Goal: Task Accomplishment & Management: Complete application form

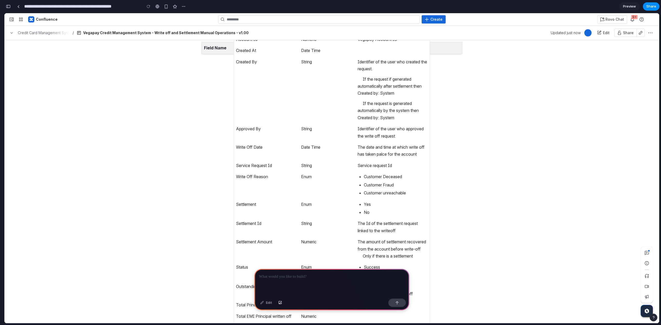
scroll to position [5136, 0]
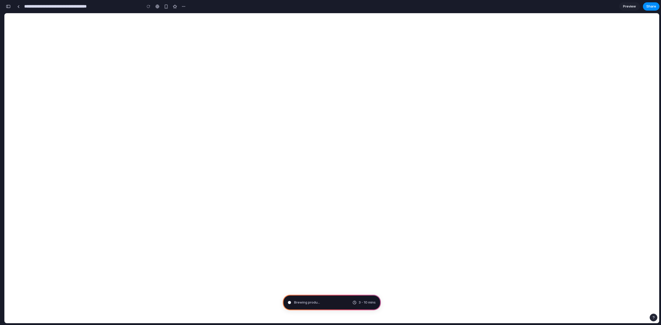
type input "**********"
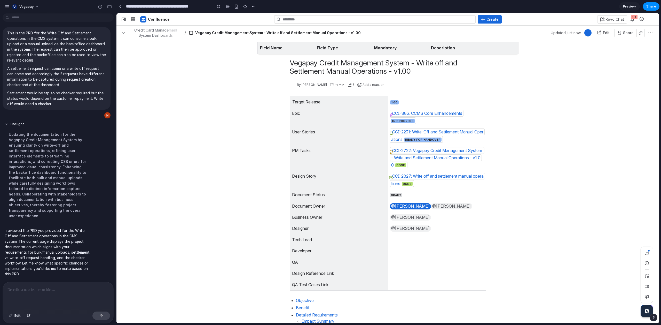
scroll to position [0, 0]
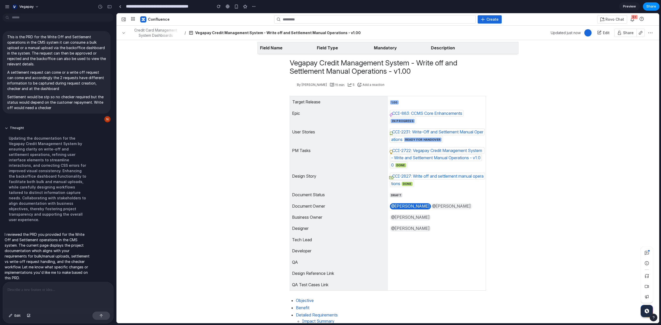
click at [58, 238] on p "I reviewed the PRD you provided for the Write Off and Settlement operations in …" at bounding box center [48, 255] width 86 height 49
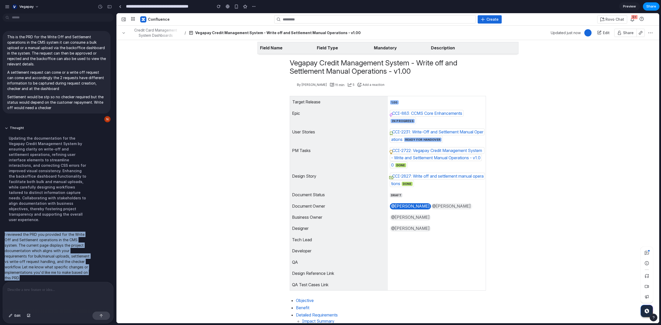
click at [58, 238] on p "I reviewed the PRD you provided for the Write Off and Settlement operations in …" at bounding box center [48, 255] width 86 height 49
click at [60, 238] on p "I reviewed the PRD you provided for the Write Off and Settlement operations in …" at bounding box center [48, 255] width 86 height 49
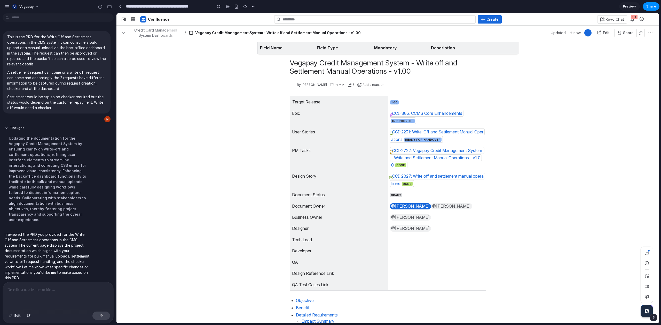
click at [356, 204] on p "Document Owner" at bounding box center [339, 205] width 94 height 7
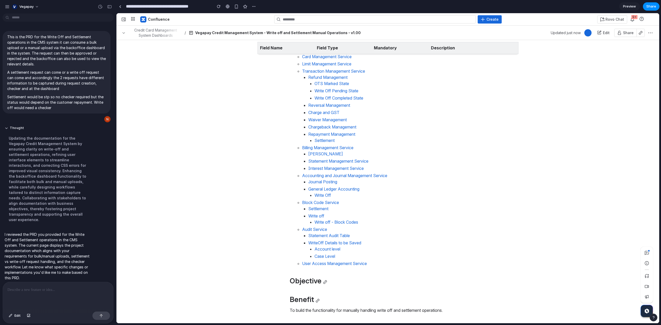
scroll to position [564, 0]
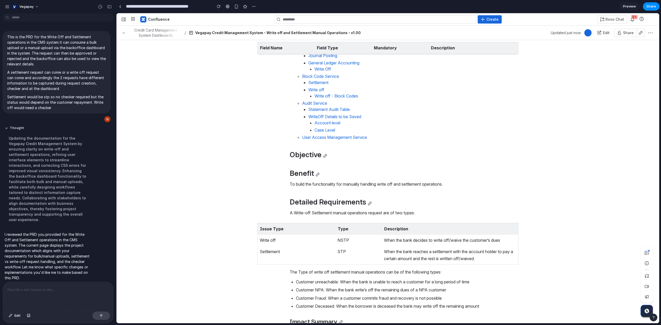
click at [383, 49] on strong "Mandatory" at bounding box center [385, 47] width 23 height 5
click at [423, 48] on div at bounding box center [423, 47] width 1 height 3
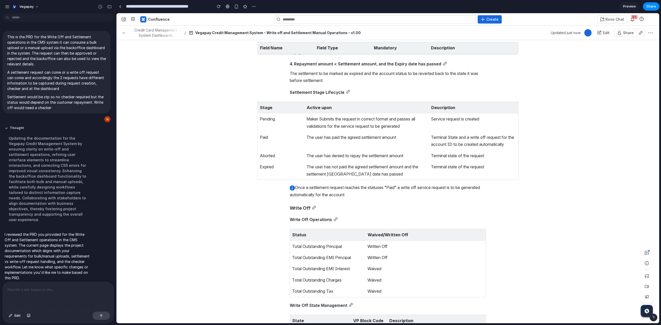
scroll to position [2359, 0]
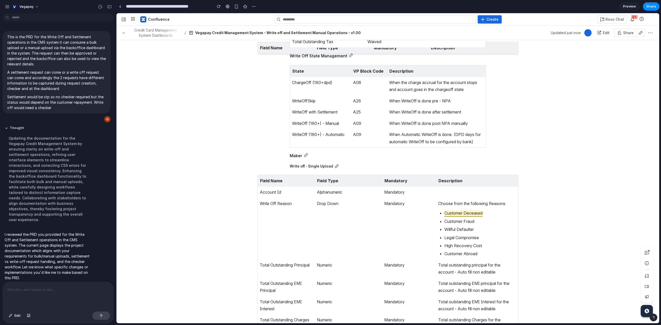
click at [606, 32] on span "Edit" at bounding box center [606, 32] width 7 height 4
click at [625, 33] on span "Share" at bounding box center [628, 32] width 11 height 4
click at [632, 33] on span "Share" at bounding box center [628, 32] width 11 height 4
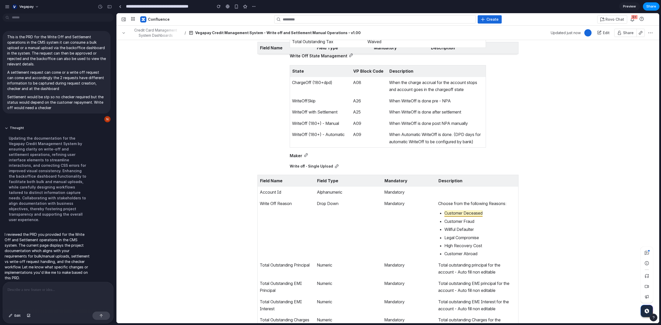
click at [649, 33] on span "button" at bounding box center [650, 33] width 4 height 4
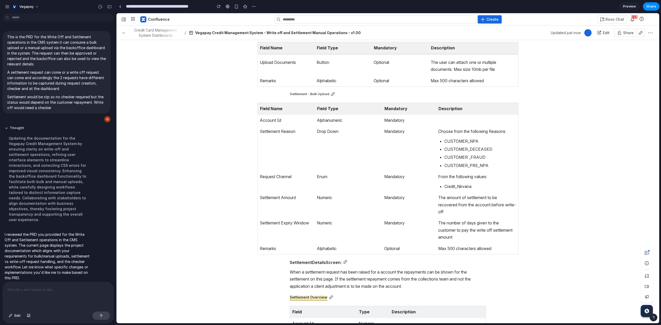
scroll to position [1278, 0]
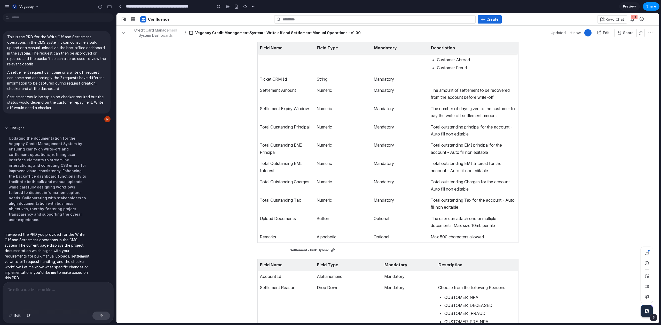
click at [648, 312] on icon "button" at bounding box center [647, 310] width 3 height 4
click at [646, 285] on span "button" at bounding box center [647, 286] width 6 height 6
click at [647, 309] on icon "button" at bounding box center [647, 310] width 3 height 4
click at [122, 7] on link at bounding box center [120, 7] width 8 height 8
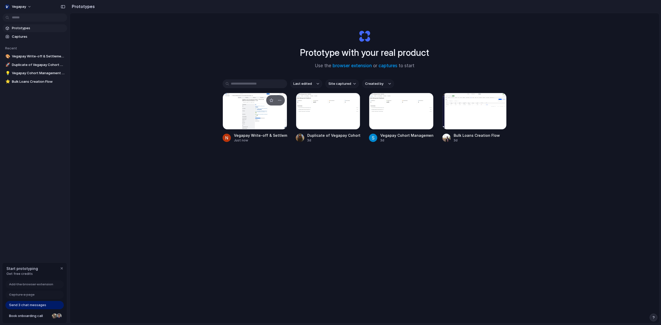
click at [266, 120] on div at bounding box center [255, 111] width 65 height 37
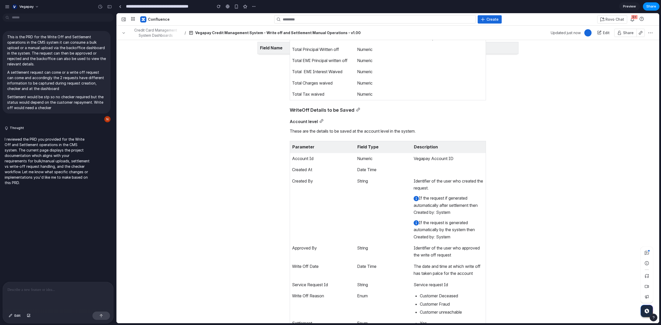
scroll to position [4924, 0]
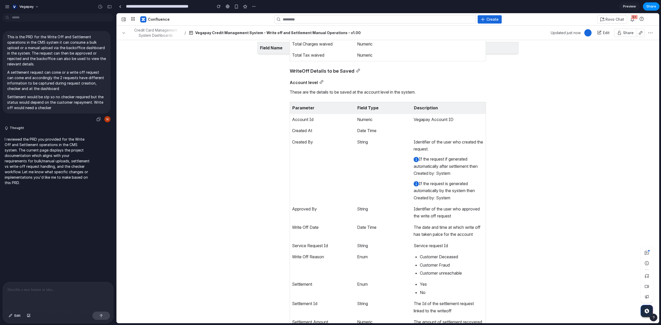
click at [53, 50] on p "This is the PRD for the Write Off and Settlement operations in the CMS system i…" at bounding box center [56, 50] width 99 height 33
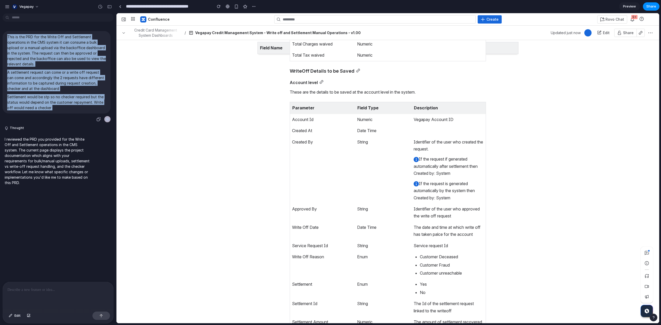
drag, startPoint x: 53, startPoint y: 50, endPoint x: 53, endPoint y: 100, distance: 49.8
click at [53, 100] on span "This is the PRD for the Write Off and Settlement operations in the CMS system i…" at bounding box center [56, 72] width 99 height 76
click at [53, 99] on p "Settlement would be stp so no checker required but the status would depend on t…" at bounding box center [56, 102] width 99 height 16
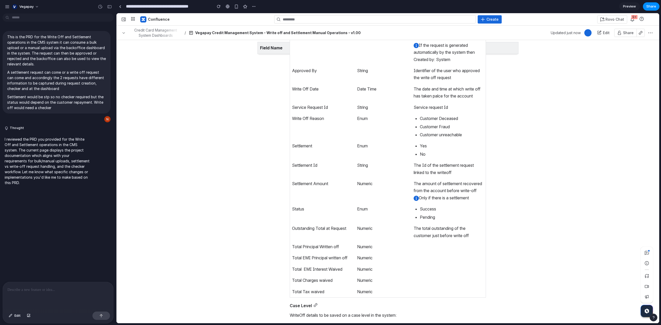
scroll to position [4927, 0]
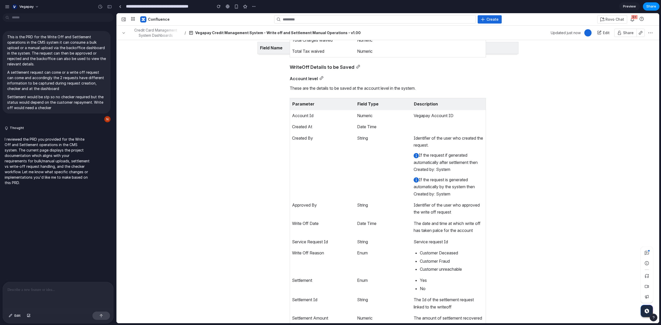
click at [278, 51] on p "Field Name" at bounding box center [286, 47] width 52 height 7
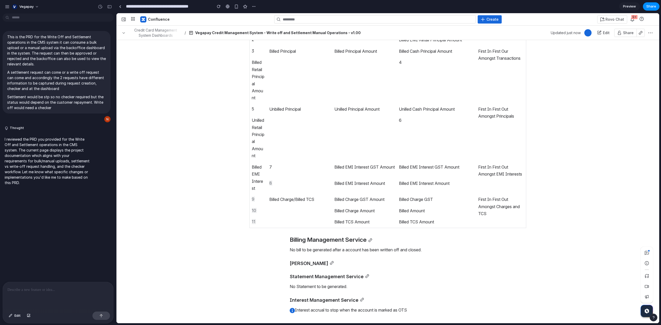
scroll to position [3708, 0]
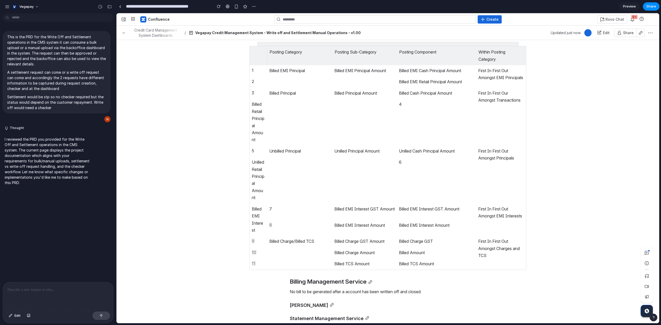
click at [254, 136] on p "Billed Retail Principal Amount" at bounding box center [258, 122] width 13 height 43
click at [252, 137] on p "Billed Retail Principal Amount" at bounding box center [258, 122] width 13 height 43
click at [66, 288] on p at bounding box center [57, 289] width 101 height 6
click at [66, 290] on p "******" at bounding box center [57, 289] width 101 height 6
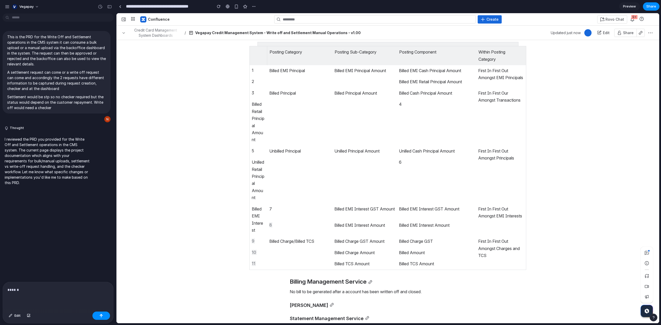
click at [66, 290] on p "******" at bounding box center [57, 289] width 101 height 6
click at [11, 287] on p "******" at bounding box center [57, 289] width 101 height 6
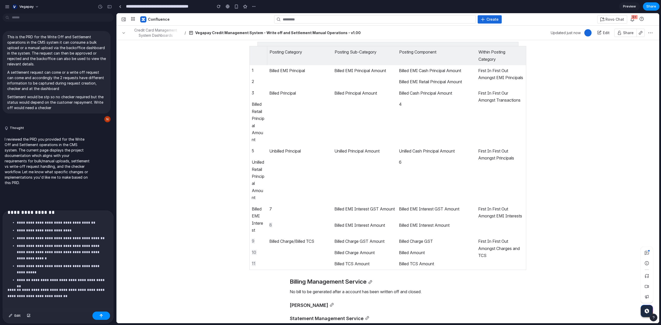
scroll to position [601, 0]
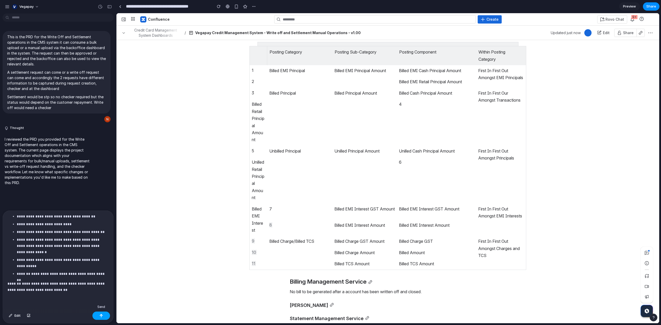
click at [103, 318] on button "button" at bounding box center [101, 315] width 18 height 8
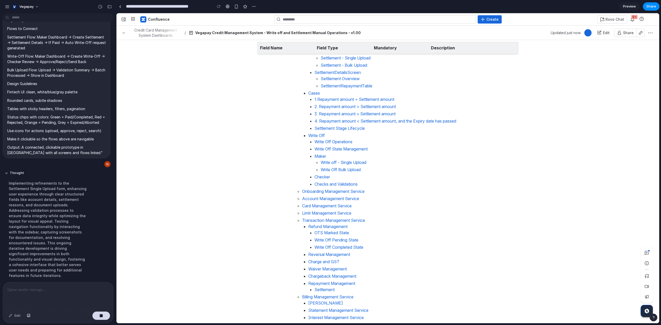
scroll to position [0, 0]
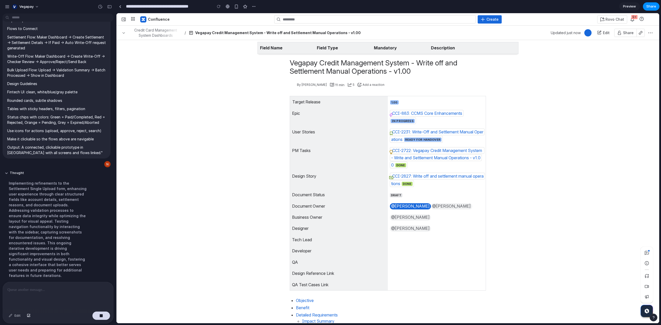
click at [123, 19] on span "Expand sidebar Ctrl [" at bounding box center [124, 19] width 4 height 4
click at [44, 220] on div "Implementing refinements to the Settlement Single Upload form, enhancing user e…" at bounding box center [48, 229] width 86 height 104
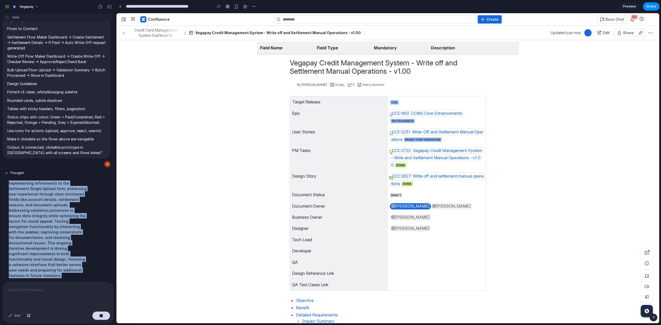
click at [44, 220] on div "Implementing refinements to the Settlement Single Upload form, enhancing user e…" at bounding box center [48, 229] width 86 height 104
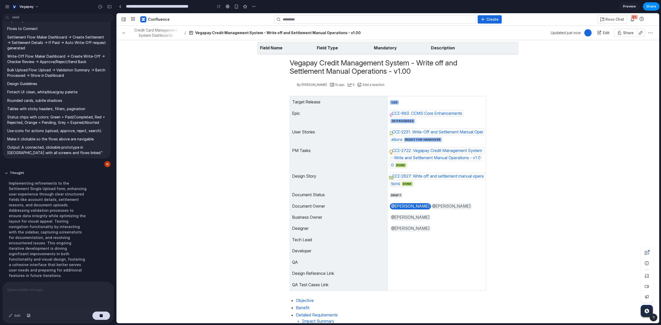
click at [44, 220] on div "Implementing refinements to the Settlement Single Upload form, enhancing user e…" at bounding box center [48, 229] width 86 height 104
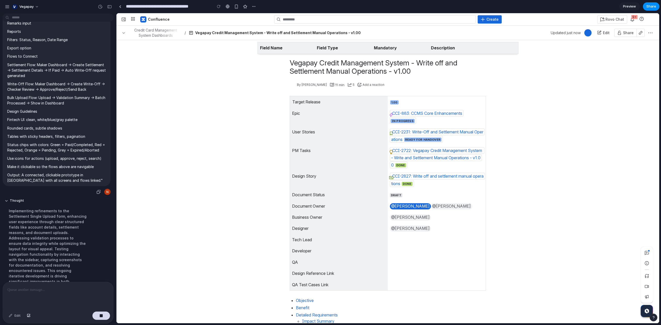
scroll to position [633, 0]
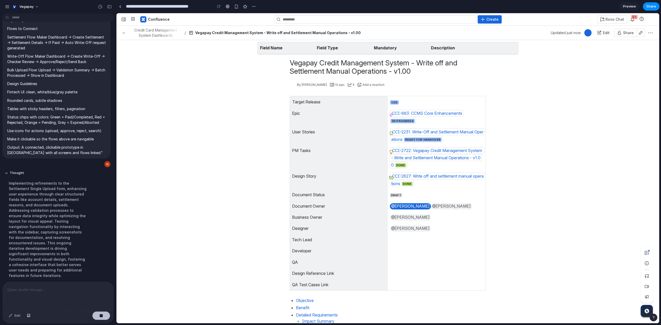
click at [99, 318] on button "button" at bounding box center [101, 315] width 18 height 8
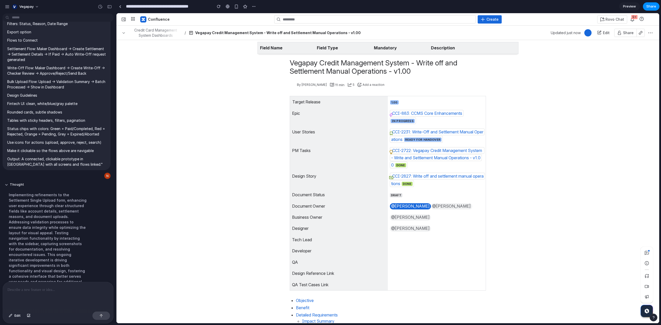
click at [67, 295] on div at bounding box center [58, 295] width 111 height 27
click at [129, 8] on input "**********" at bounding box center [168, 6] width 86 height 9
click at [120, 8] on link at bounding box center [120, 7] width 8 height 8
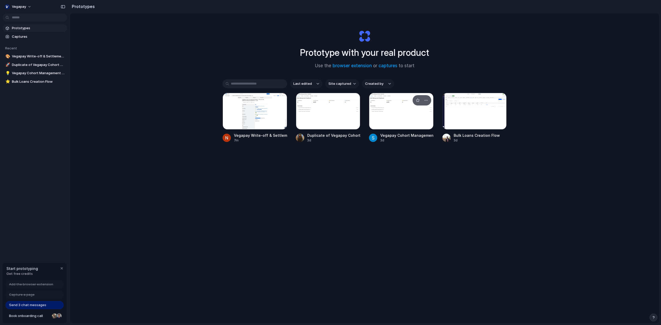
click at [410, 123] on div at bounding box center [401, 111] width 65 height 37
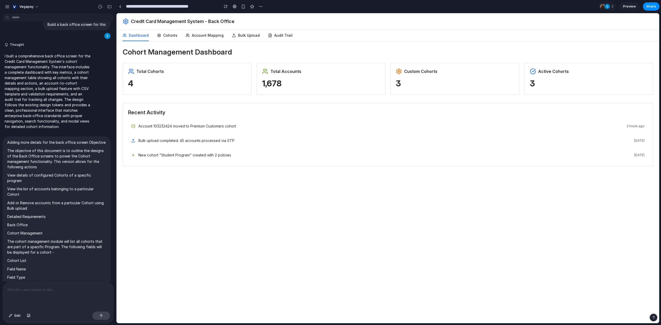
scroll to position [14, 0]
click at [44, 142] on p "Adding more details for the back office screen Objective" at bounding box center [56, 140] width 99 height 5
click at [46, 108] on p "I built a comprehensive back office screen for the Credit Card Management Syste…" at bounding box center [48, 90] width 86 height 76
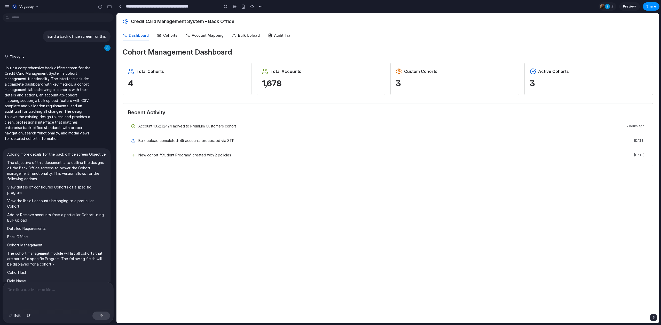
scroll to position [0, 0]
click at [121, 5] on div at bounding box center [120, 6] width 2 height 3
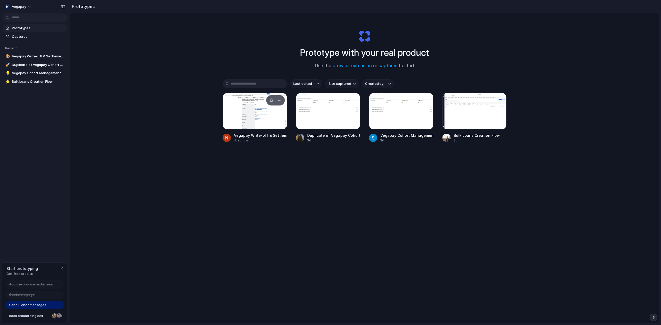
click at [245, 112] on div at bounding box center [255, 111] width 65 height 37
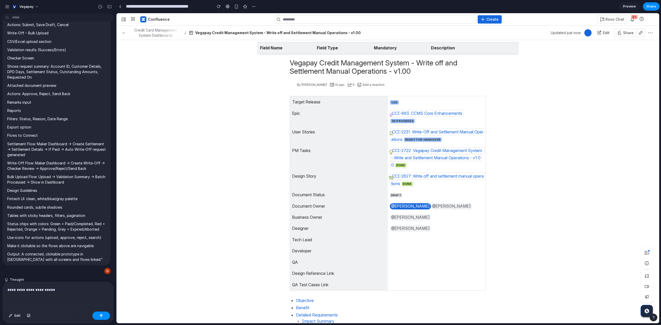
click at [58, 290] on p "**********" at bounding box center [57, 289] width 101 height 6
click at [61, 289] on p "**********" at bounding box center [57, 289] width 101 height 6
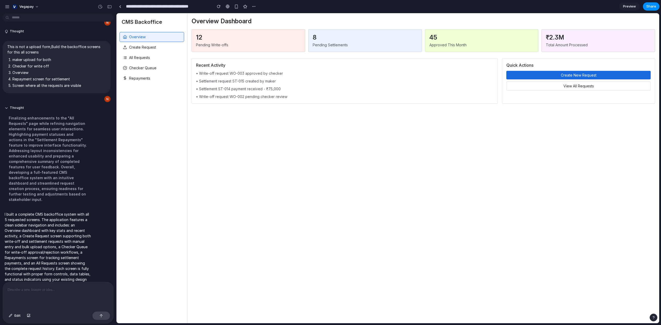
click at [151, 45] on span "Create Request" at bounding box center [142, 47] width 27 height 5
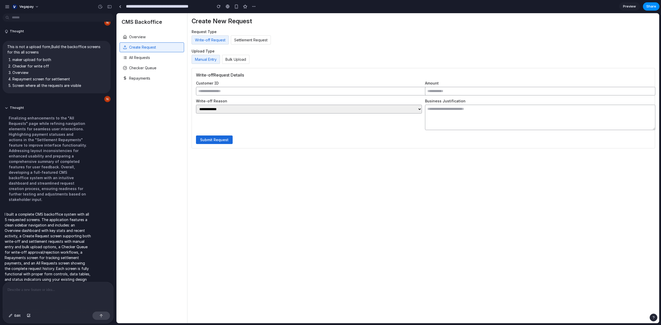
click at [148, 59] on span "All Requests" at bounding box center [139, 57] width 21 height 5
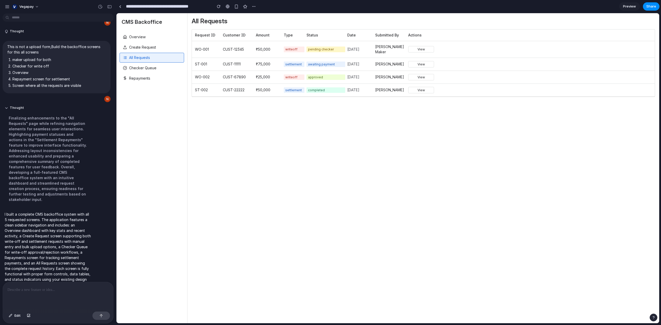
click at [144, 70] on span "Checker Queue" at bounding box center [142, 67] width 27 height 5
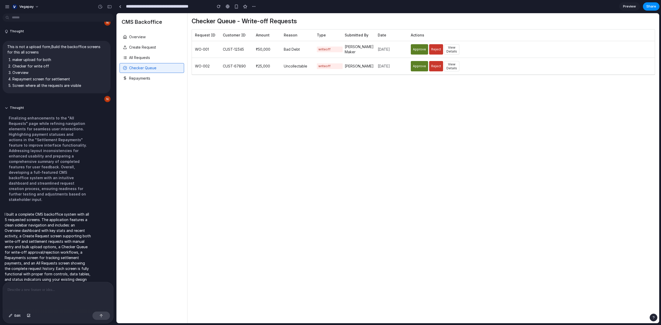
click at [144, 76] on span "Repayments" at bounding box center [139, 78] width 21 height 5
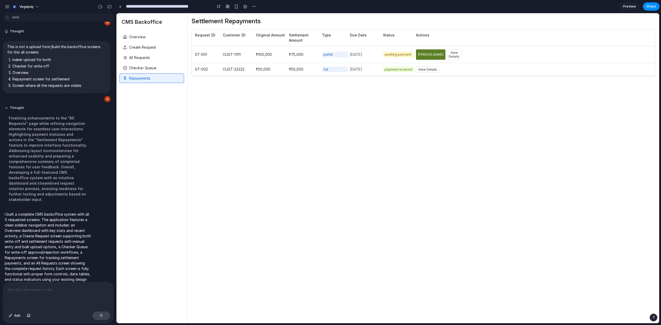
click at [147, 33] on div "Overview" at bounding box center [152, 37] width 65 height 10
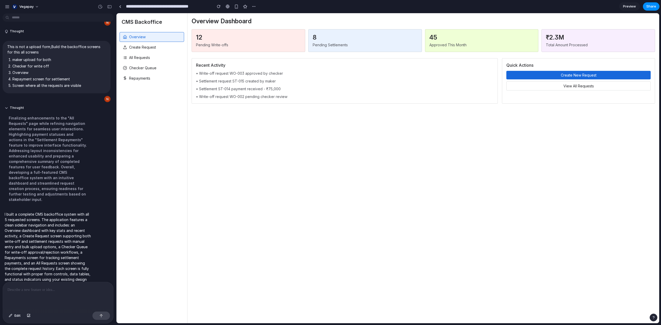
click at [144, 50] on div "Create Request" at bounding box center [152, 47] width 65 height 10
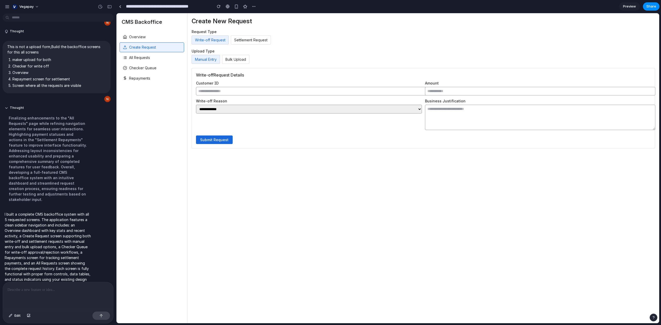
click at [144, 60] on span "All Requests" at bounding box center [139, 57] width 21 height 5
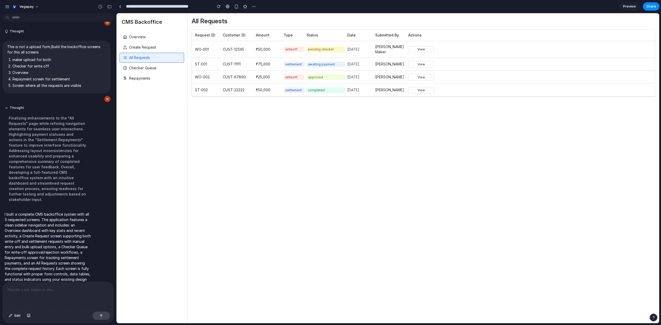
click at [144, 68] on span "Checker Queue" at bounding box center [142, 67] width 27 height 5
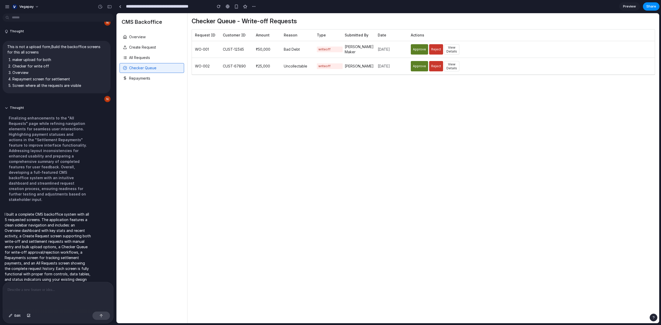
click at [144, 74] on div "Repayments" at bounding box center [152, 78] width 65 height 10
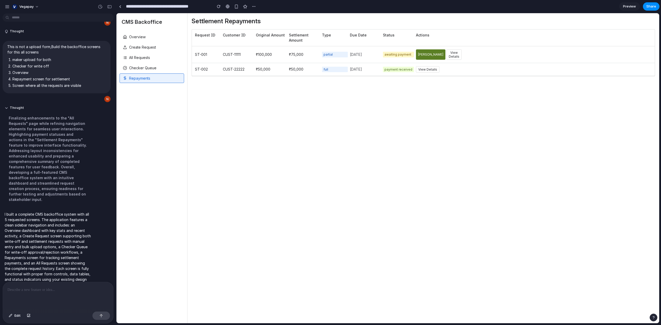
click at [151, 34] on div "Overview" at bounding box center [152, 37] width 65 height 10
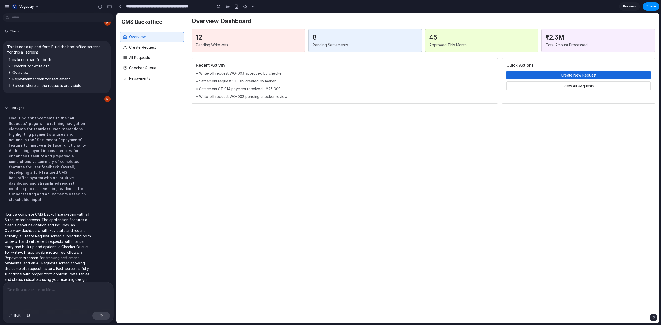
click at [142, 38] on span "Overview" at bounding box center [137, 36] width 17 height 5
click at [142, 45] on span "Create Request" at bounding box center [142, 47] width 27 height 5
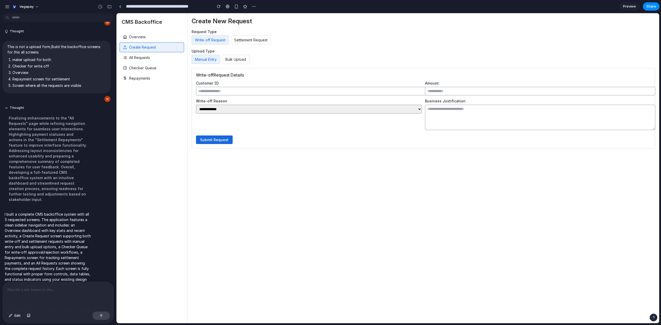
click at [142, 54] on div "All Requests" at bounding box center [152, 58] width 65 height 10
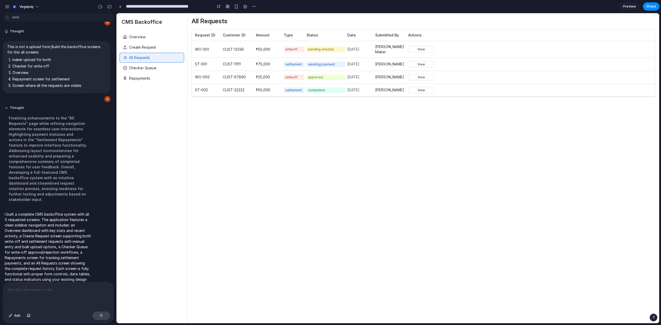
click at [150, 46] on span "Create Request" at bounding box center [142, 47] width 27 height 5
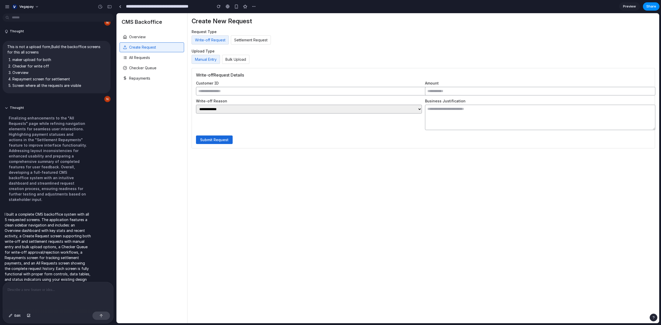
click at [238, 38] on button "Settlement Request" at bounding box center [251, 39] width 40 height 9
click at [216, 38] on button "Write-off Request" at bounding box center [210, 39] width 37 height 9
click at [240, 38] on button "Settlement Request" at bounding box center [251, 39] width 40 height 9
click at [209, 39] on button "Write-off Request" at bounding box center [210, 39] width 37 height 9
click at [246, 42] on button "Settlement Request" at bounding box center [251, 39] width 40 height 9
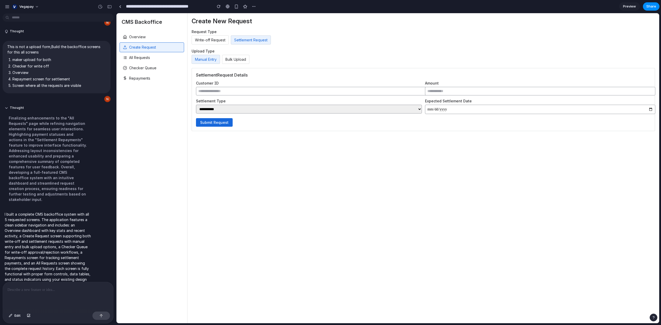
click at [214, 41] on button "Write-off Request" at bounding box center [210, 39] width 37 height 9
click at [224, 53] on label "Upload Type" at bounding box center [423, 51] width 463 height 5
click at [224, 58] on button "Bulk Upload" at bounding box center [235, 59] width 27 height 9
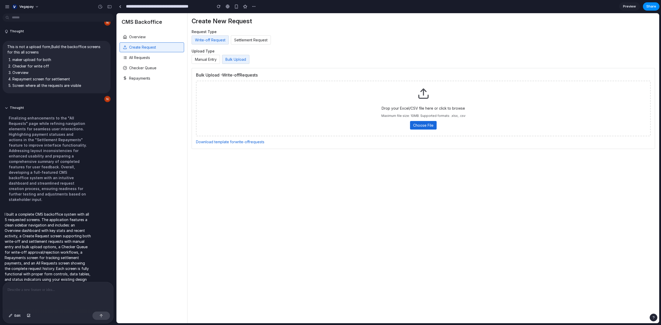
click at [238, 42] on button "Settlement Request" at bounding box center [251, 39] width 40 height 9
click at [216, 57] on button "Manual Entry" at bounding box center [206, 59] width 28 height 9
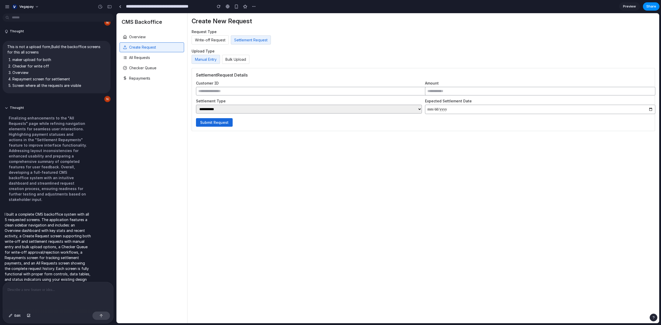
click at [216, 107] on select "**********" at bounding box center [309, 109] width 226 height 9
click at [196, 105] on select "**********" at bounding box center [309, 109] width 226 height 9
click at [226, 109] on select "**********" at bounding box center [309, 109] width 226 height 9
select select "**********"
click at [196, 105] on select "**********" at bounding box center [309, 109] width 226 height 9
